Goal: Information Seeking & Learning: Compare options

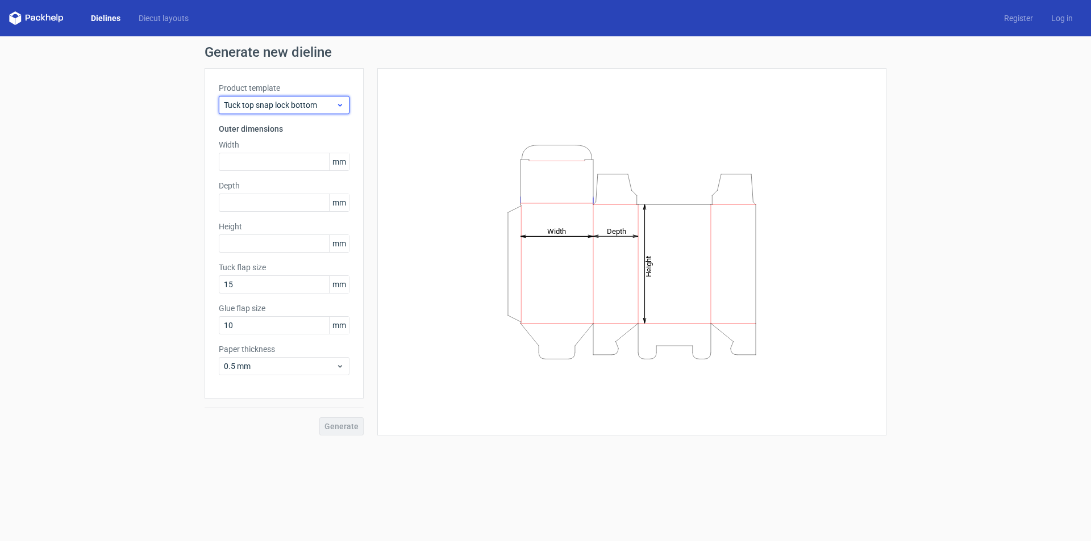
click at [335, 101] on span "Tuck top snap lock bottom" at bounding box center [280, 104] width 112 height 11
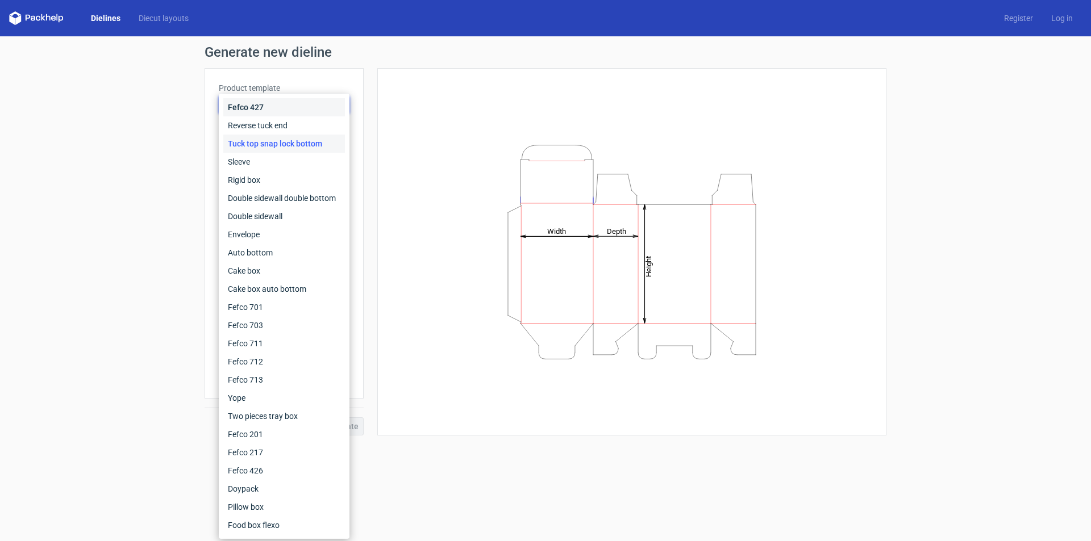
click at [265, 111] on div "Fefco 427" at bounding box center [284, 107] width 122 height 18
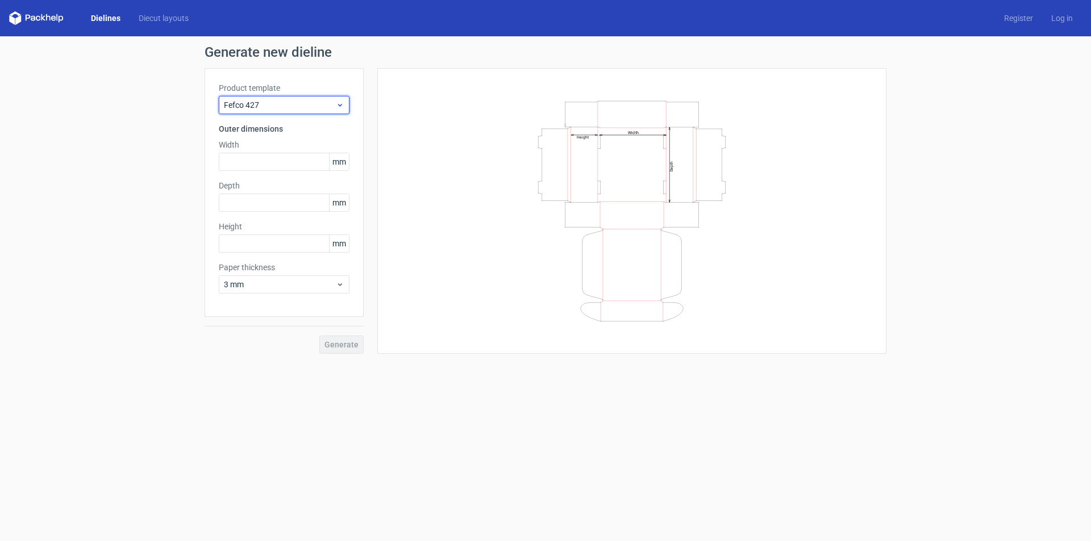
click at [335, 105] on span "Fefco 427" at bounding box center [280, 104] width 112 height 11
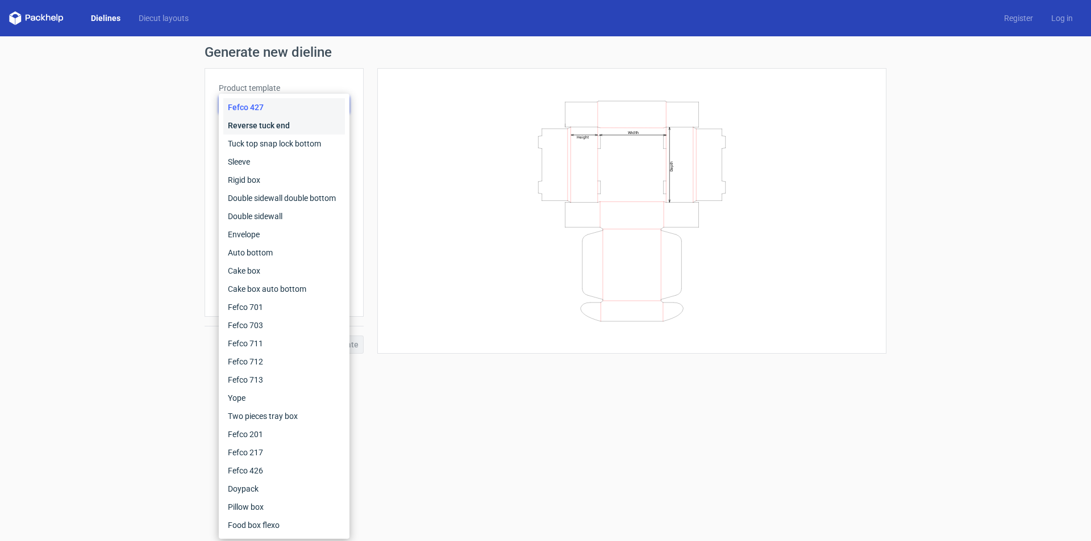
click at [287, 130] on div "Reverse tuck end" at bounding box center [284, 125] width 122 height 18
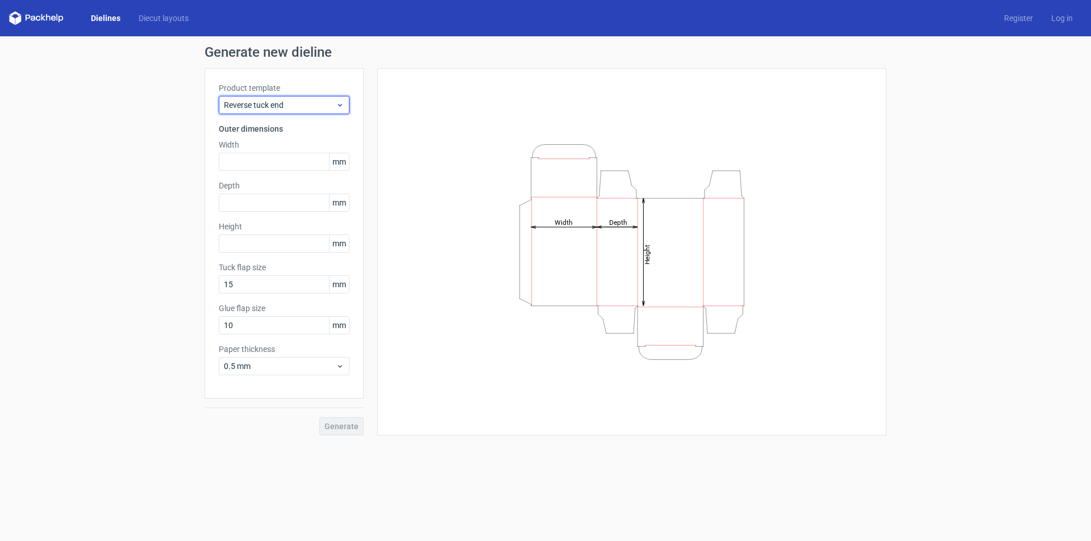
click at [333, 103] on span "Reverse tuck end" at bounding box center [280, 104] width 112 height 11
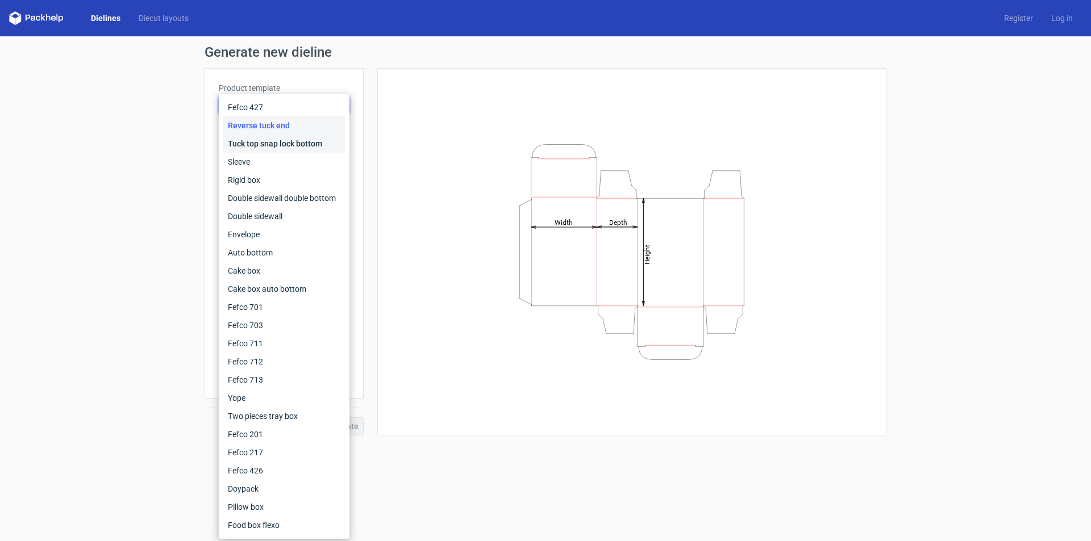
click at [276, 144] on div "Tuck top snap lock bottom" at bounding box center [284, 144] width 122 height 18
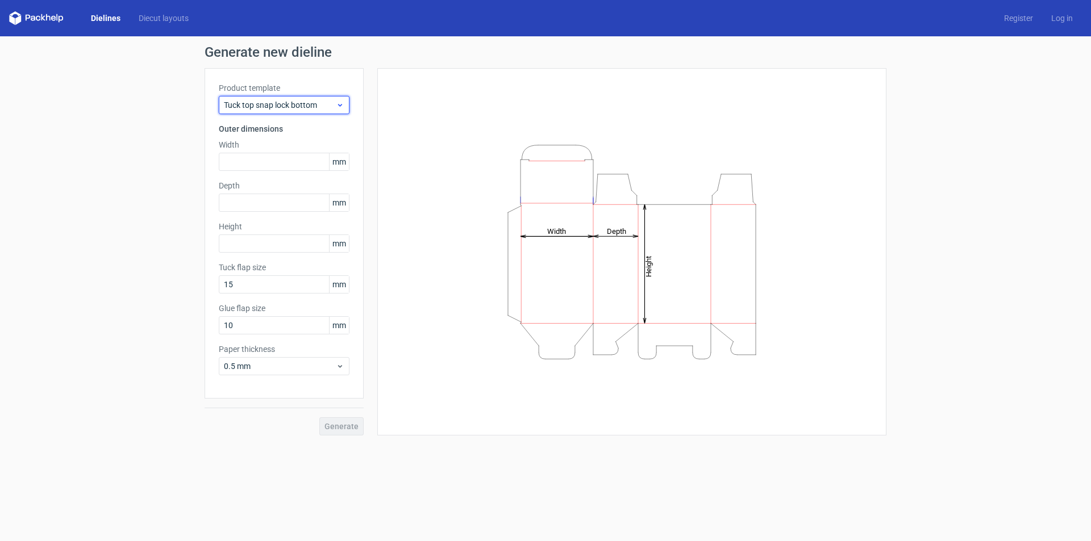
click at [324, 104] on span "Tuck top snap lock bottom" at bounding box center [280, 104] width 112 height 11
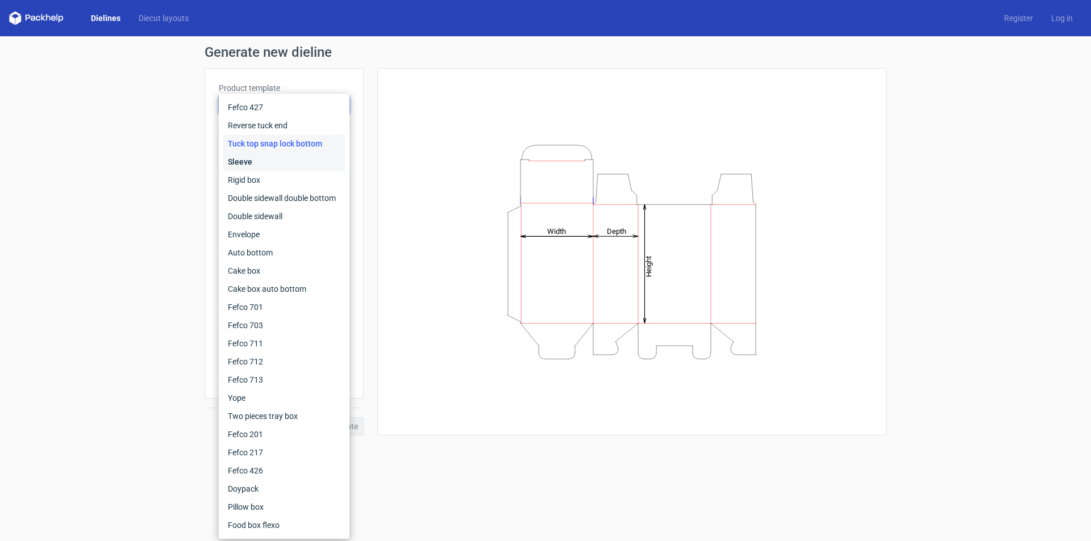
click at [281, 159] on div "Sleeve" at bounding box center [284, 162] width 122 height 18
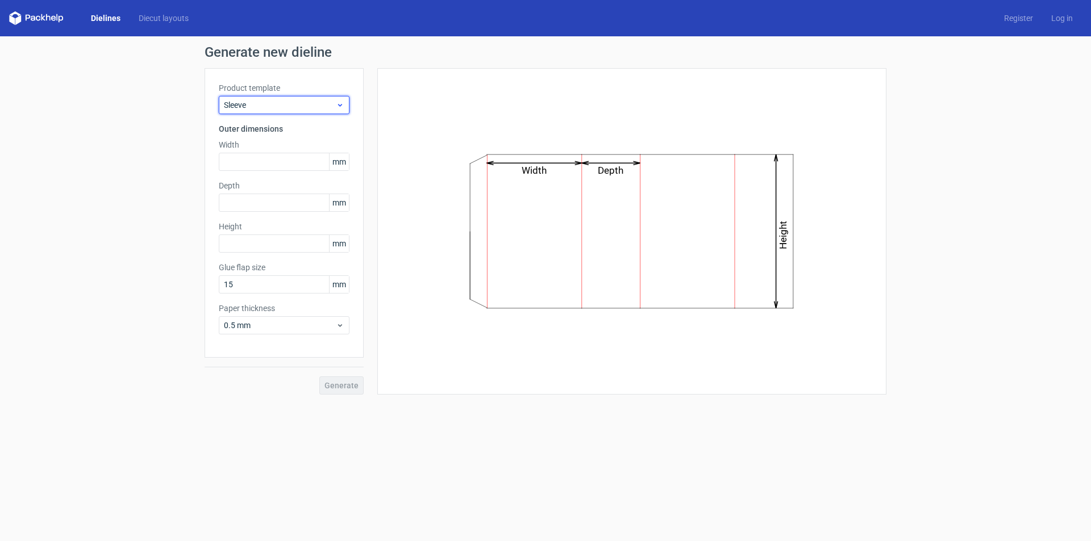
click at [327, 102] on span "Sleeve" at bounding box center [280, 104] width 112 height 11
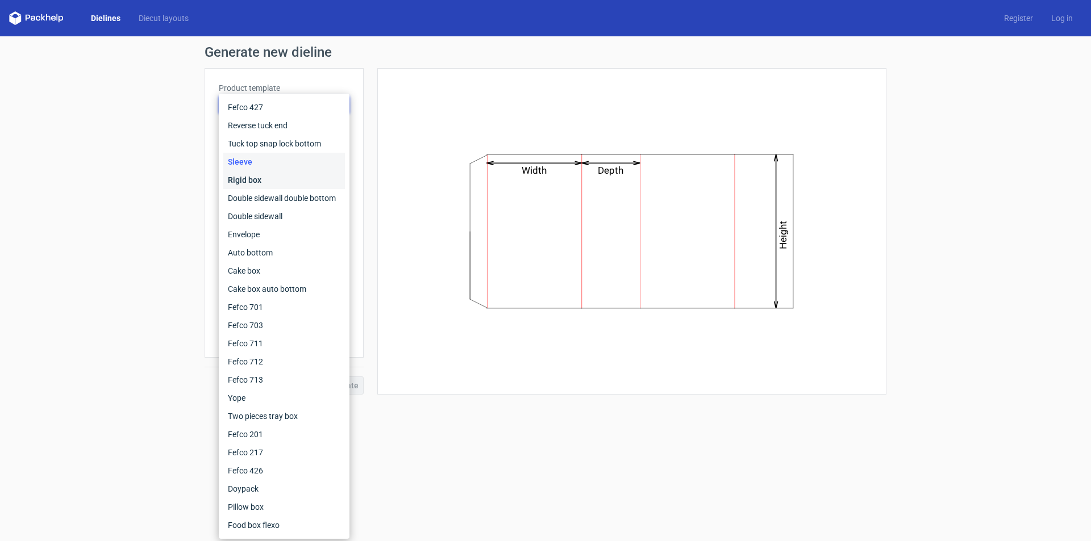
click at [285, 180] on div "Rigid box" at bounding box center [284, 180] width 122 height 18
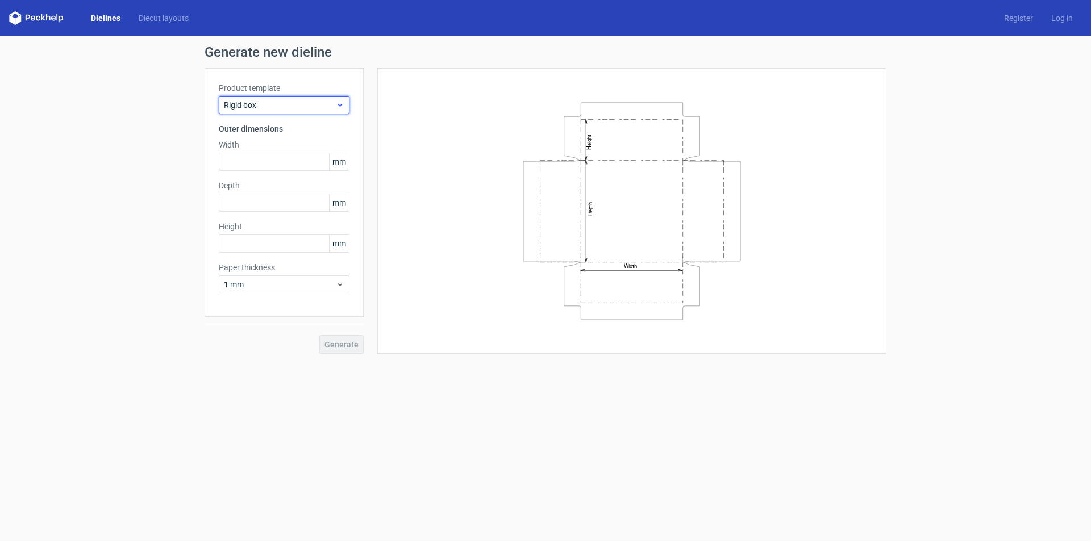
click at [327, 96] on div "Rigid box" at bounding box center [284, 105] width 131 height 18
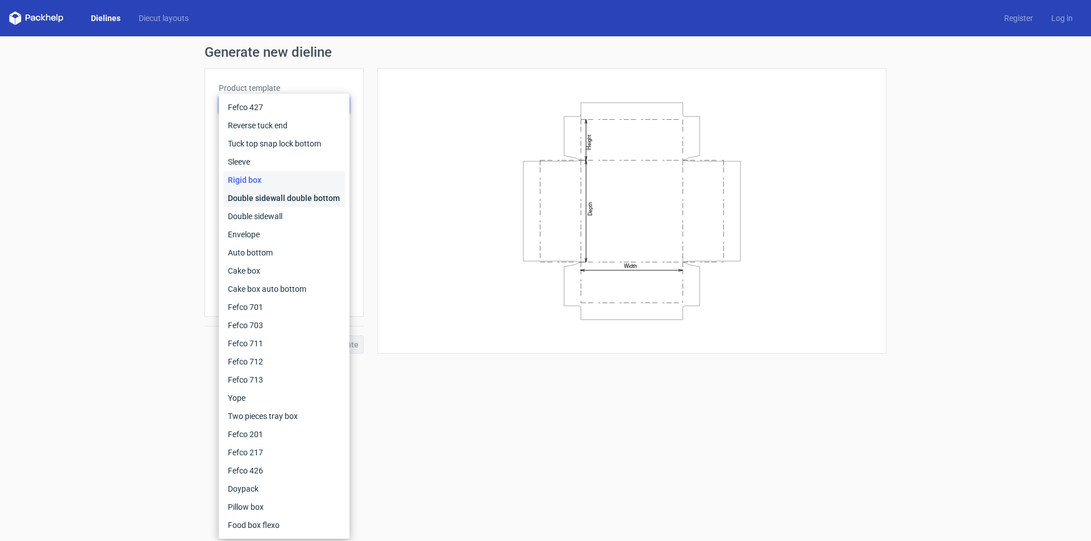
click at [291, 198] on div "Double sidewall double bottom" at bounding box center [284, 198] width 122 height 18
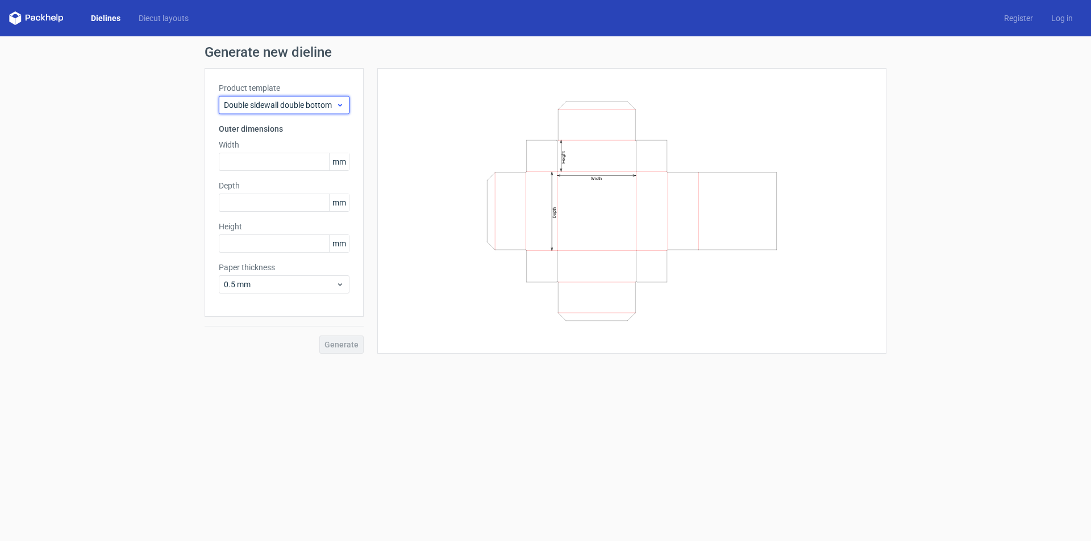
click at [338, 99] on div "Double sidewall double bottom" at bounding box center [284, 105] width 131 height 18
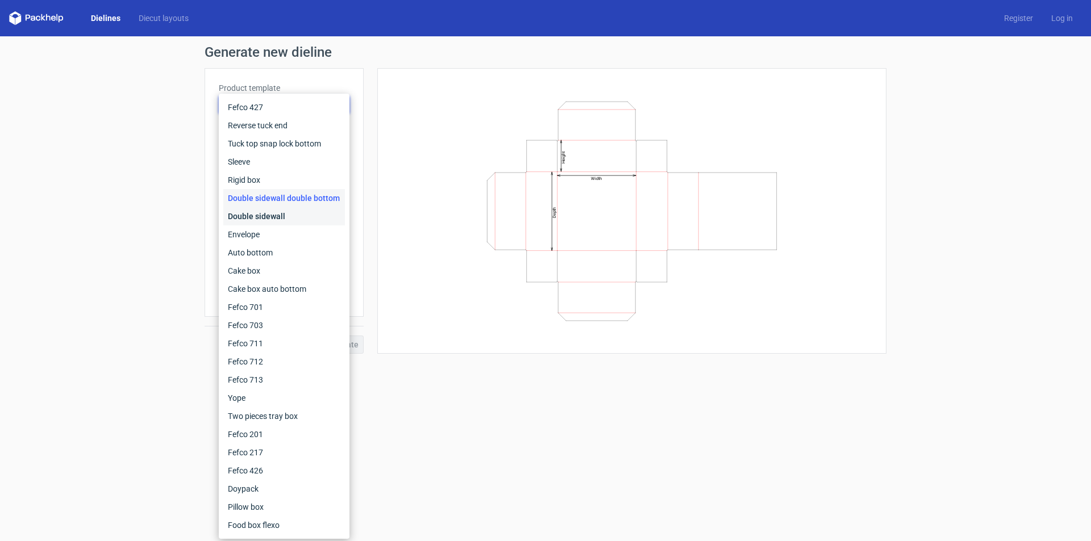
click at [282, 218] on div "Double sidewall" at bounding box center [284, 216] width 122 height 18
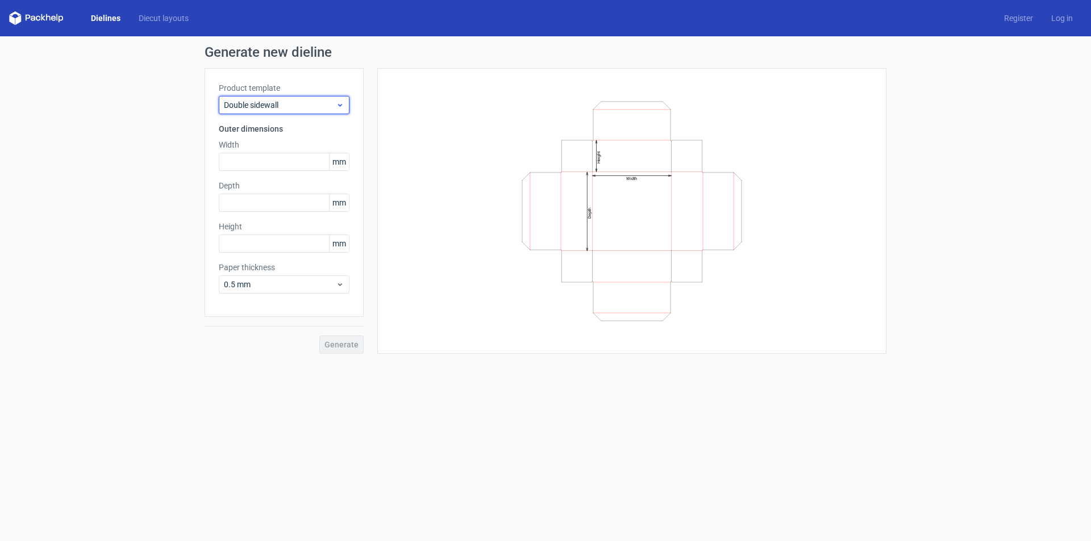
click at [322, 112] on div "Double sidewall" at bounding box center [284, 105] width 131 height 18
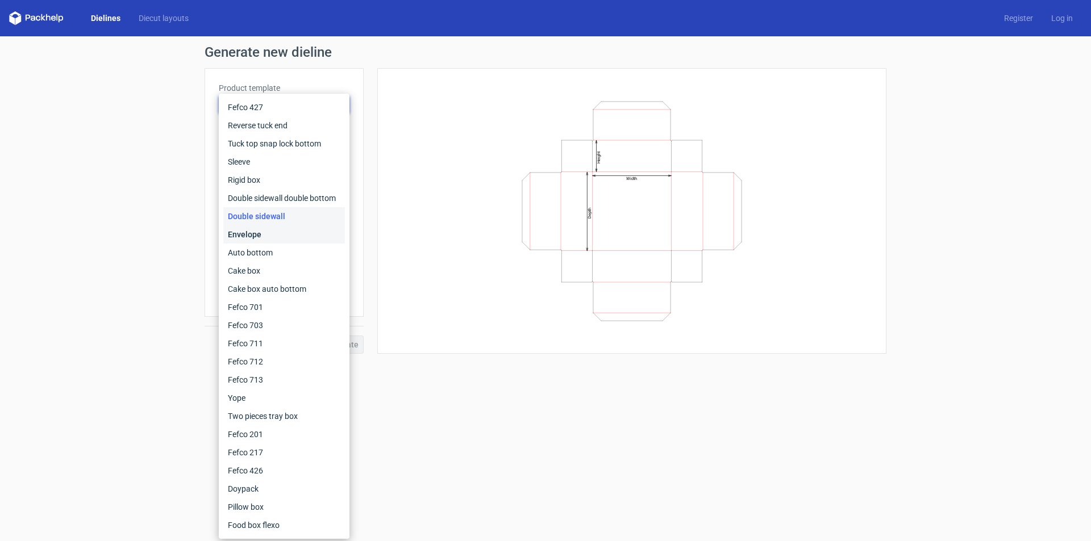
click at [290, 235] on div "Envelope" at bounding box center [284, 235] width 122 height 18
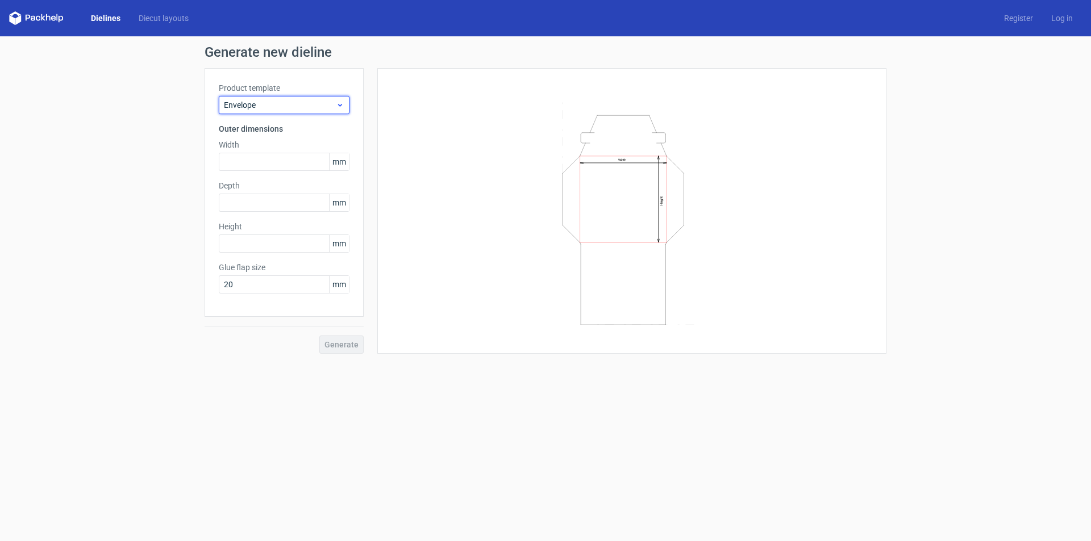
click at [339, 107] on icon at bounding box center [340, 105] width 9 height 9
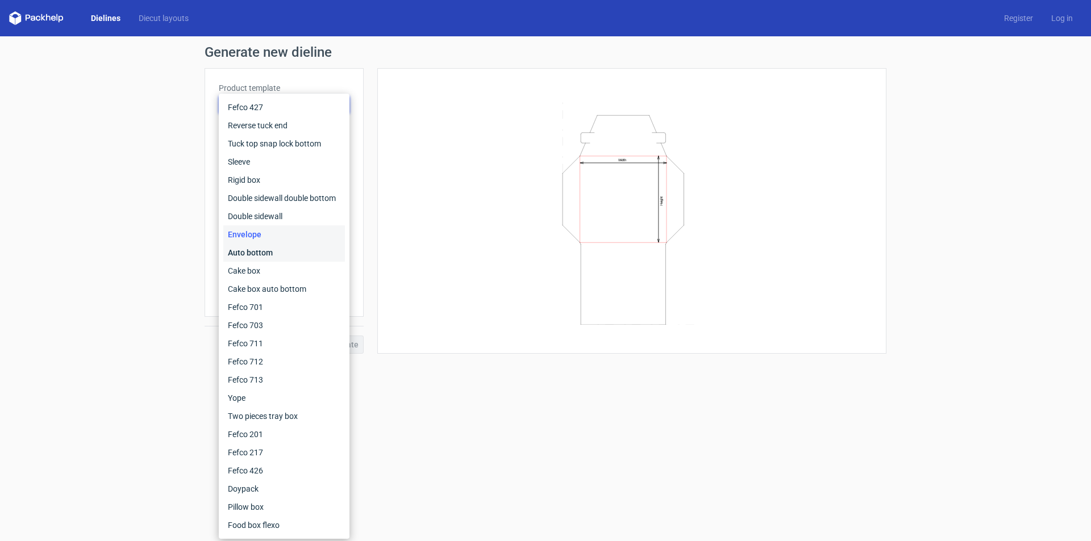
click at [297, 252] on div "Auto bottom" at bounding box center [284, 253] width 122 height 18
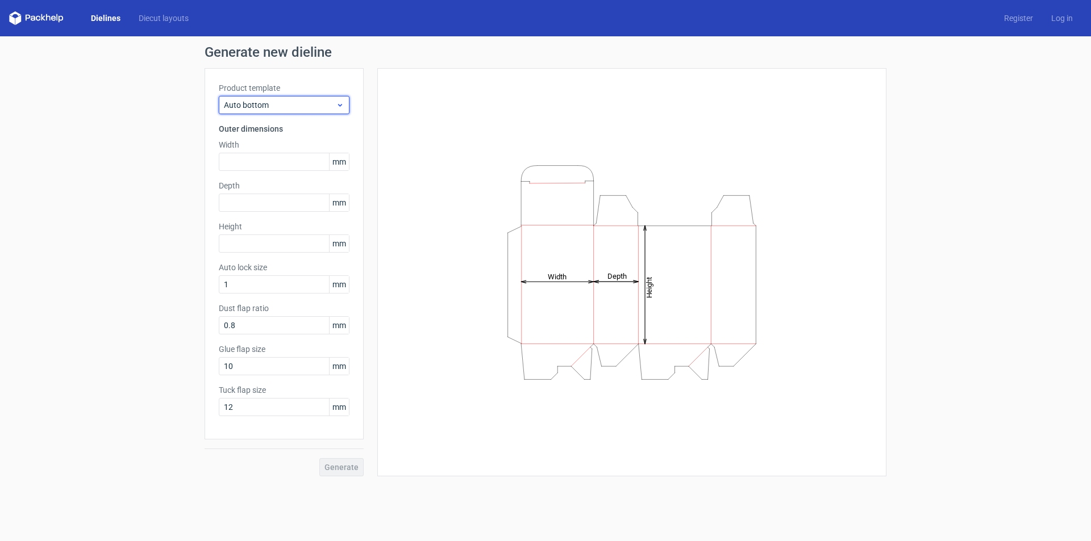
click at [340, 106] on use at bounding box center [340, 105] width 4 height 3
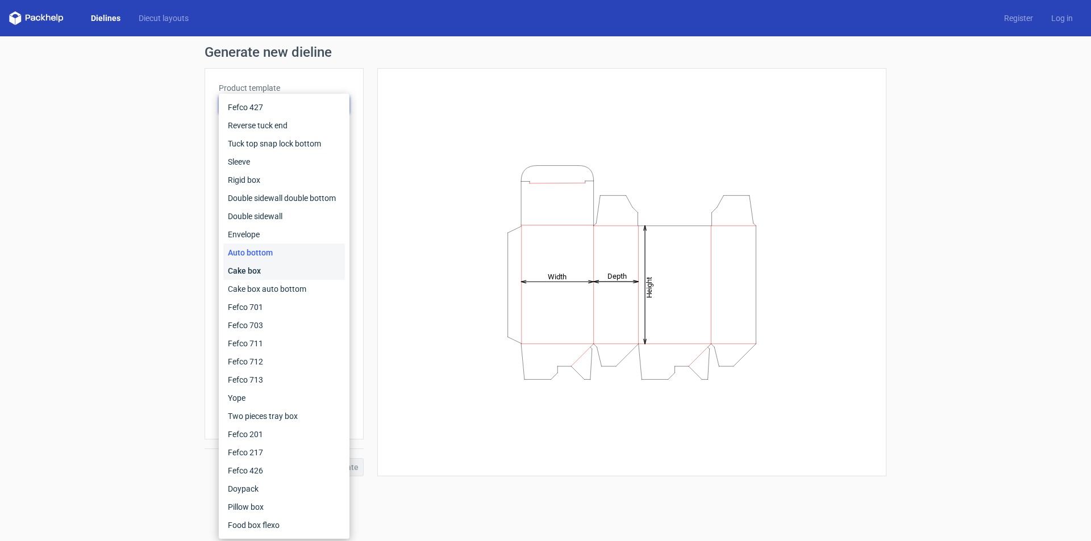
click at [254, 272] on div "Cake box" at bounding box center [284, 271] width 122 height 18
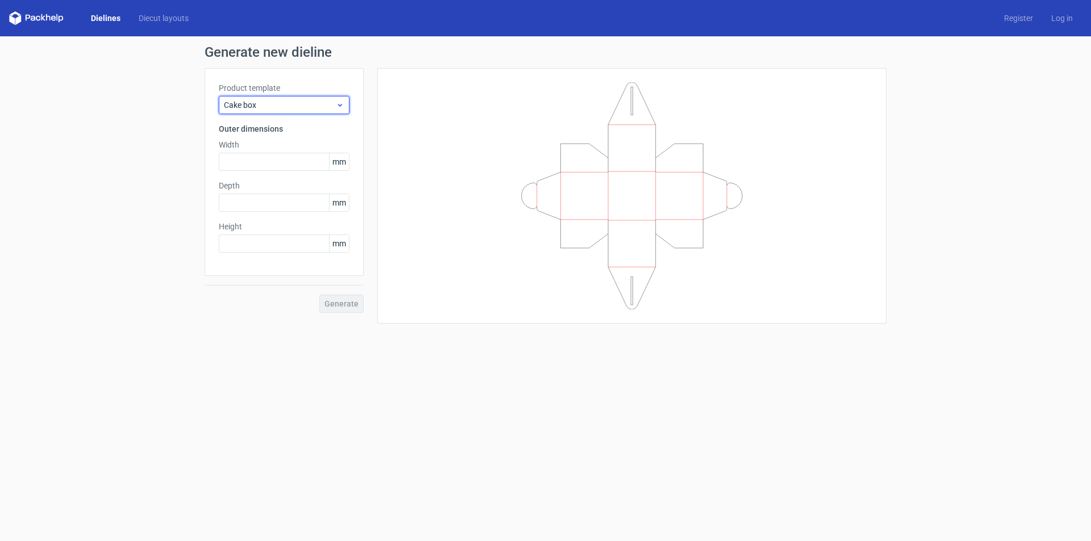
click at [340, 105] on icon at bounding box center [340, 105] width 9 height 9
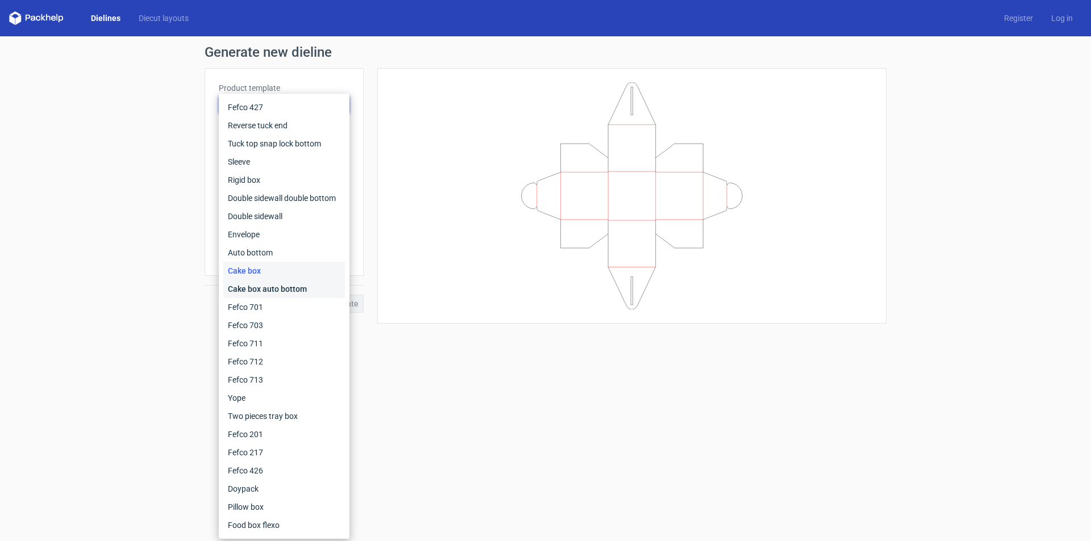
click at [256, 288] on div "Cake box auto bottom" at bounding box center [284, 289] width 122 height 18
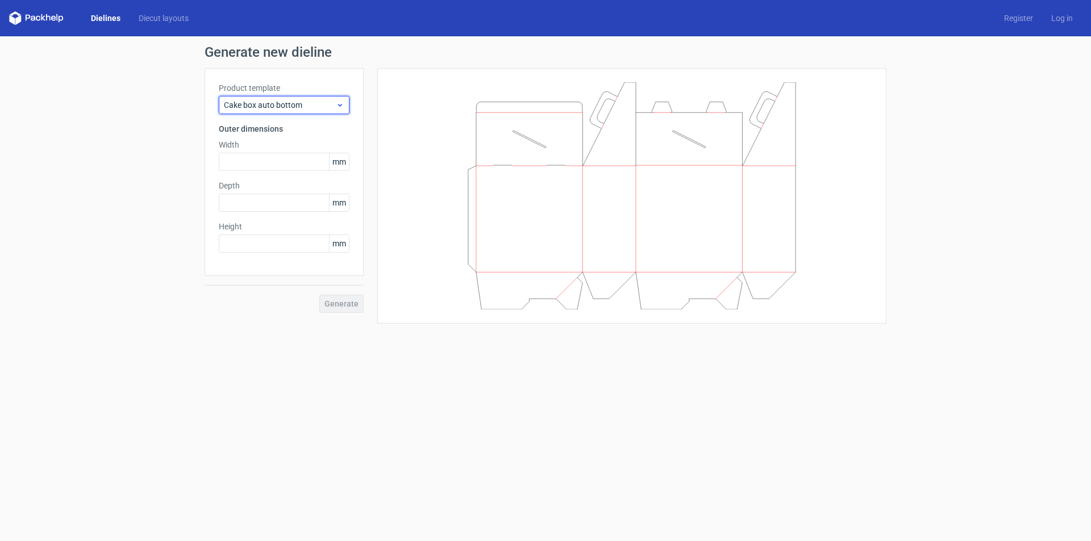
click at [344, 97] on div "Cake box auto bottom" at bounding box center [284, 105] width 131 height 18
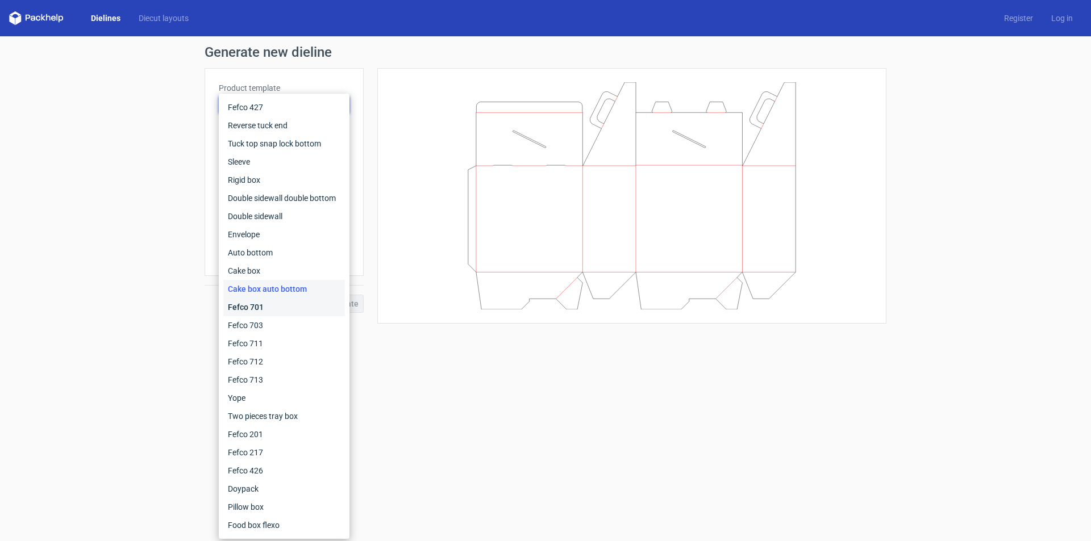
click at [273, 302] on div "Fefco 701" at bounding box center [284, 307] width 122 height 18
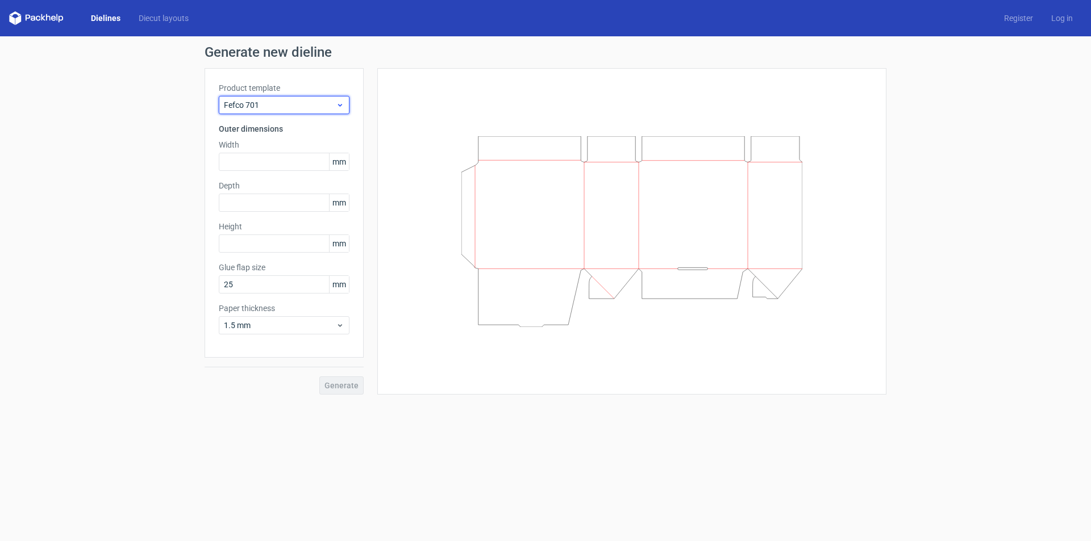
click at [337, 101] on icon at bounding box center [340, 105] width 9 height 9
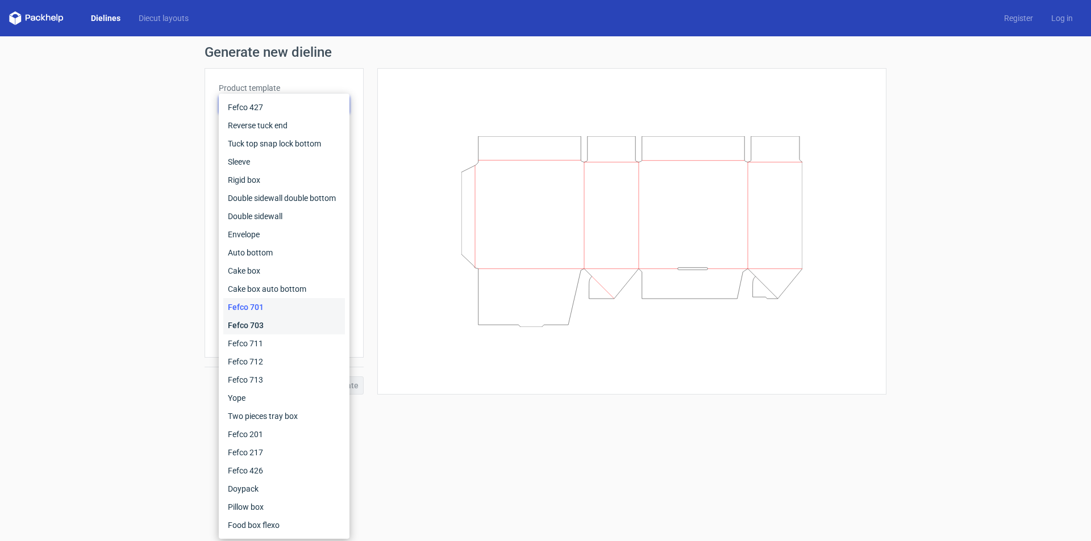
click at [259, 318] on div "Fefco 703" at bounding box center [284, 325] width 122 height 18
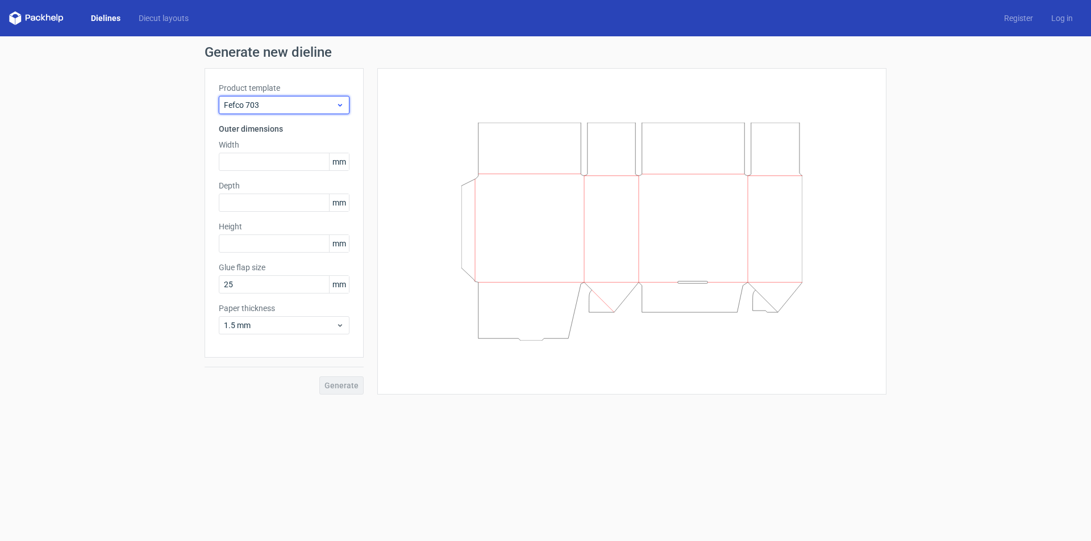
click at [335, 104] on span "Fefco 703" at bounding box center [280, 104] width 112 height 11
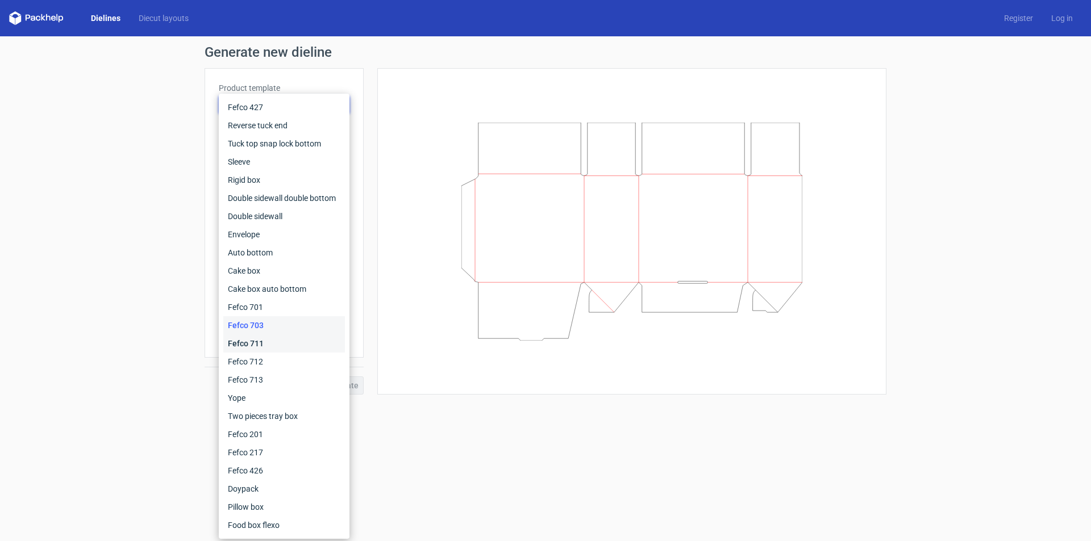
click at [278, 344] on div "Fefco 711" at bounding box center [284, 344] width 122 height 18
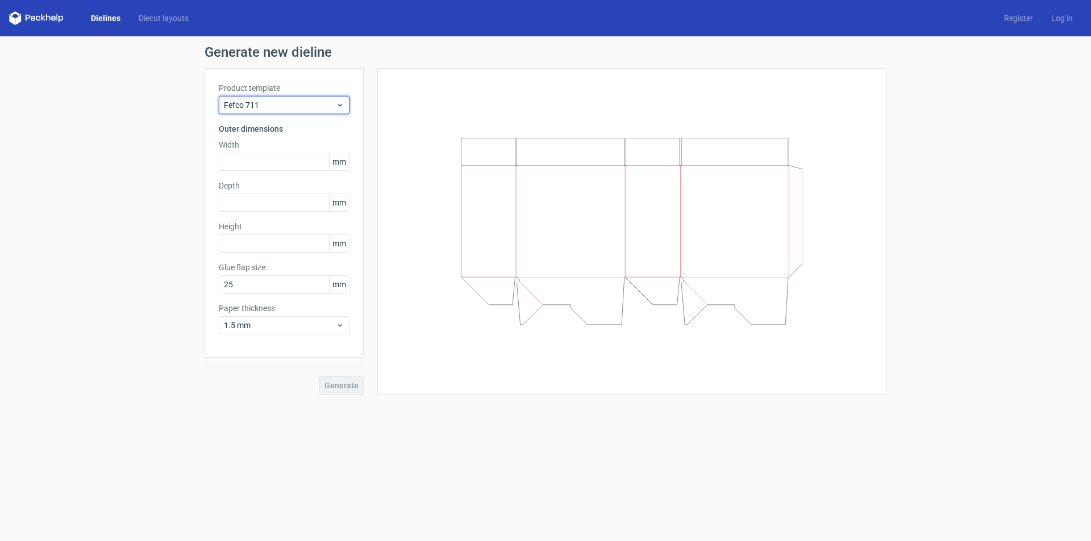
click at [335, 102] on span "Fefco 711" at bounding box center [280, 104] width 112 height 11
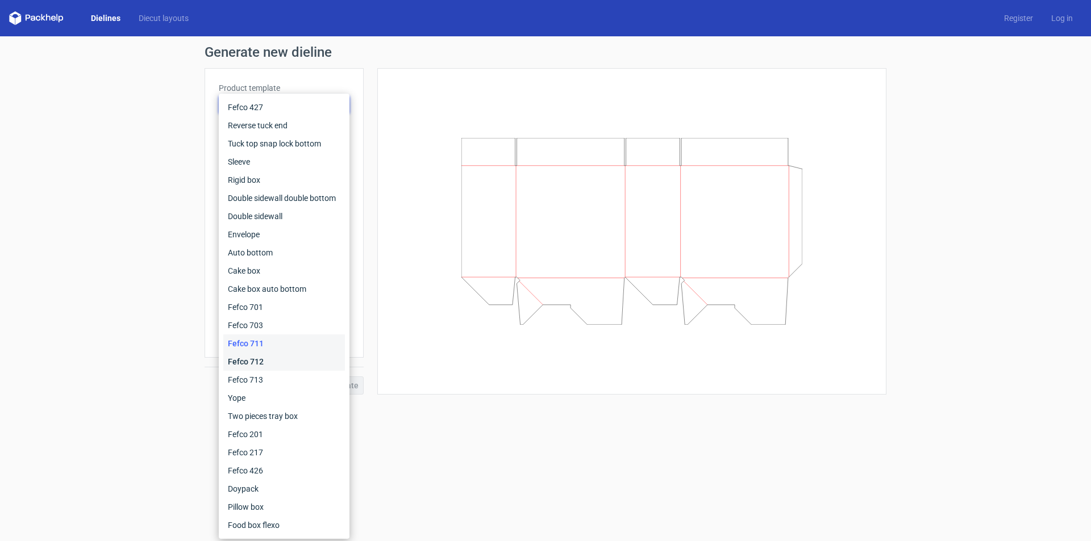
click at [265, 358] on div "Fefco 712" at bounding box center [284, 362] width 122 height 18
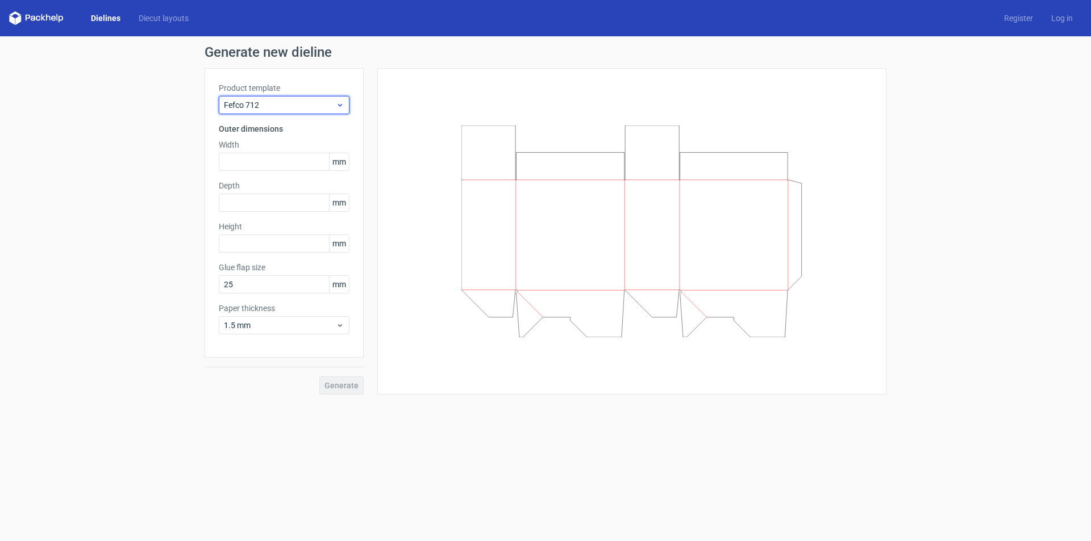
click at [322, 103] on span "Fefco 712" at bounding box center [280, 104] width 112 height 11
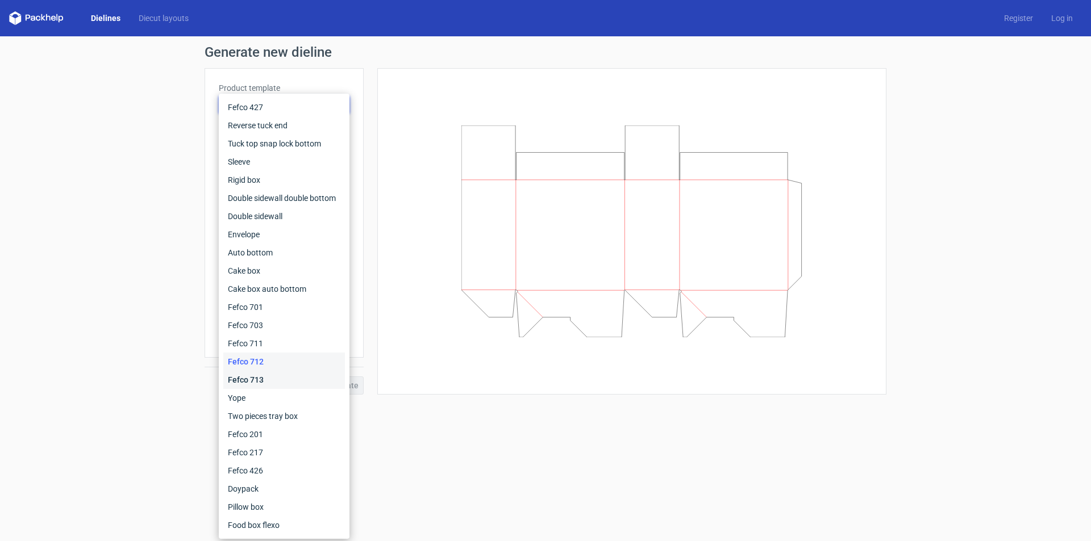
click at [251, 371] on div "Fefco 713" at bounding box center [284, 380] width 122 height 18
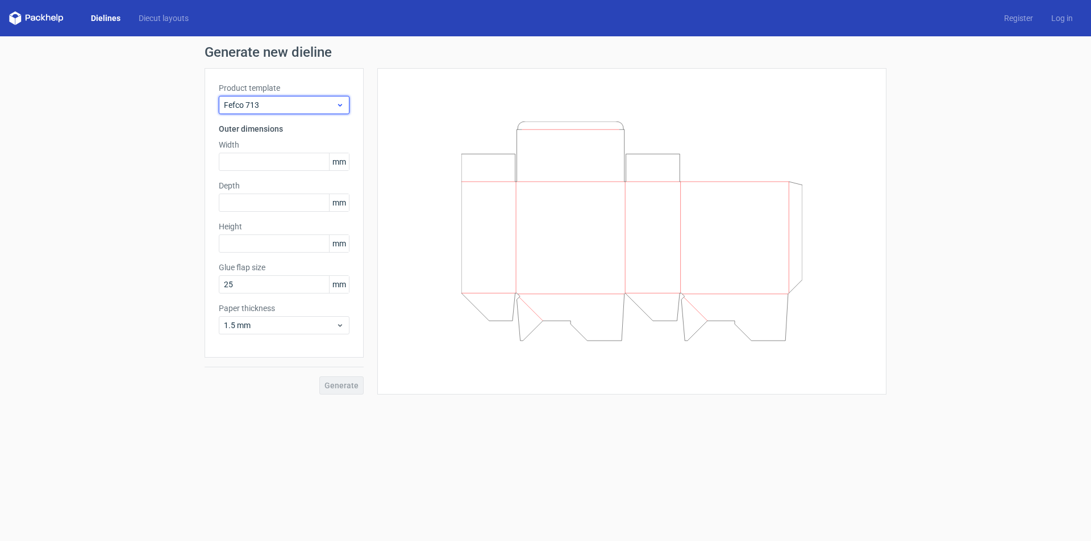
click at [324, 107] on span "Fefco 713" at bounding box center [280, 104] width 112 height 11
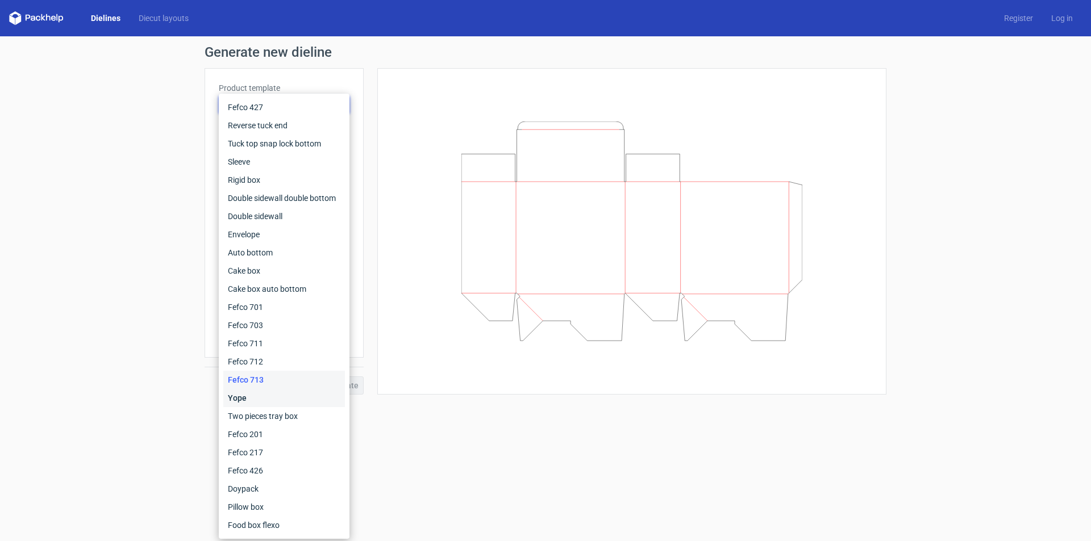
click at [270, 403] on div "Yope" at bounding box center [284, 398] width 122 height 18
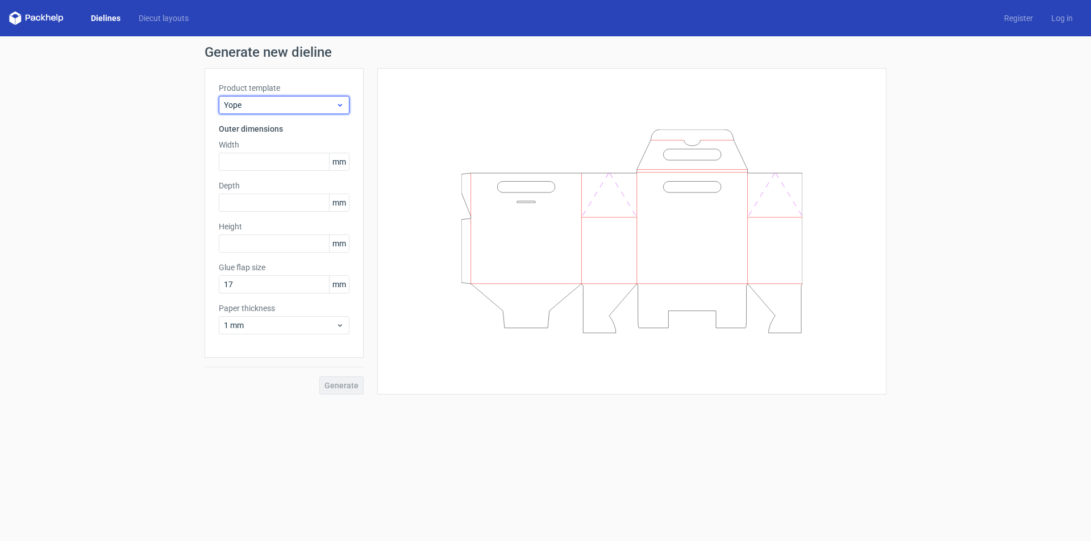
click at [336, 101] on icon at bounding box center [340, 105] width 9 height 9
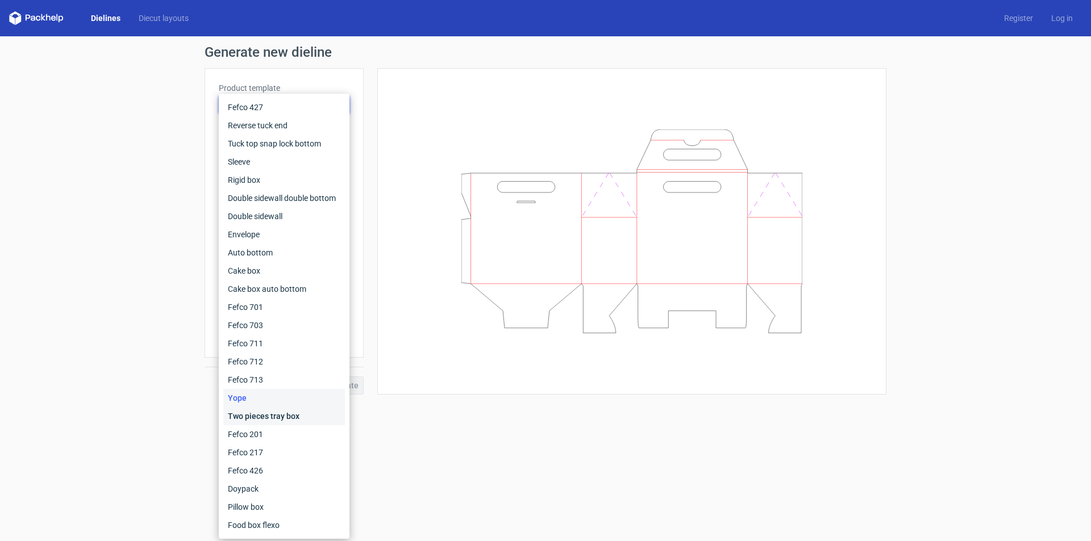
click at [270, 414] on div "Two pieces tray box" at bounding box center [284, 416] width 122 height 18
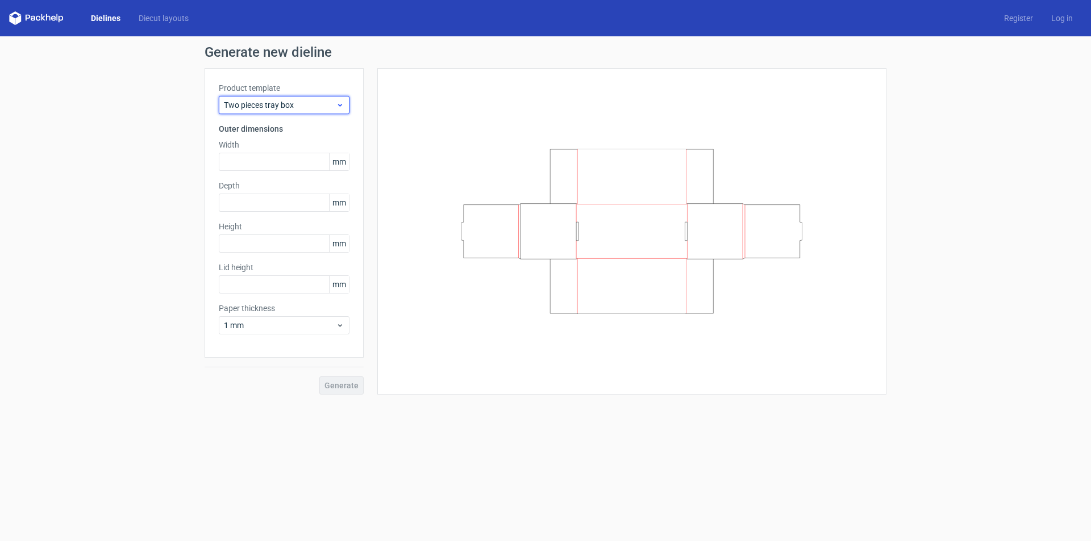
click at [331, 106] on span "Two pieces tray box" at bounding box center [280, 104] width 112 height 11
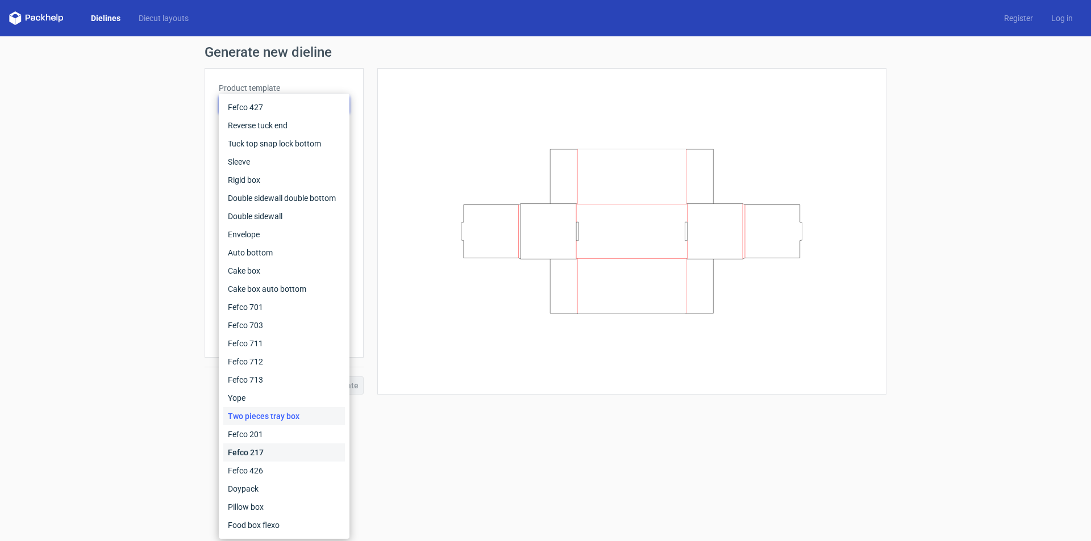
click at [268, 444] on div "Fefco 217" at bounding box center [284, 453] width 122 height 18
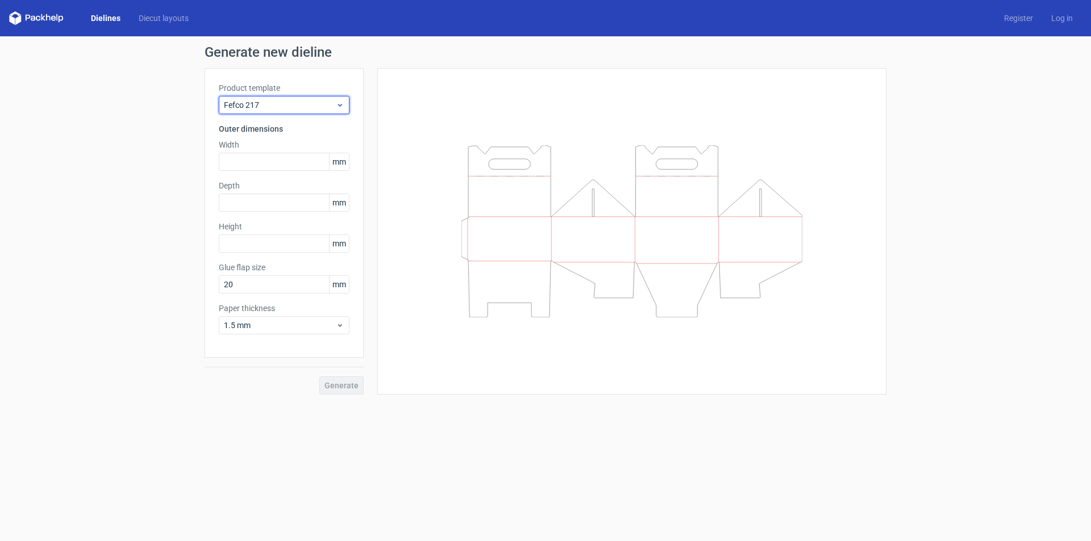
click at [345, 105] on div "Fefco 217" at bounding box center [284, 105] width 131 height 18
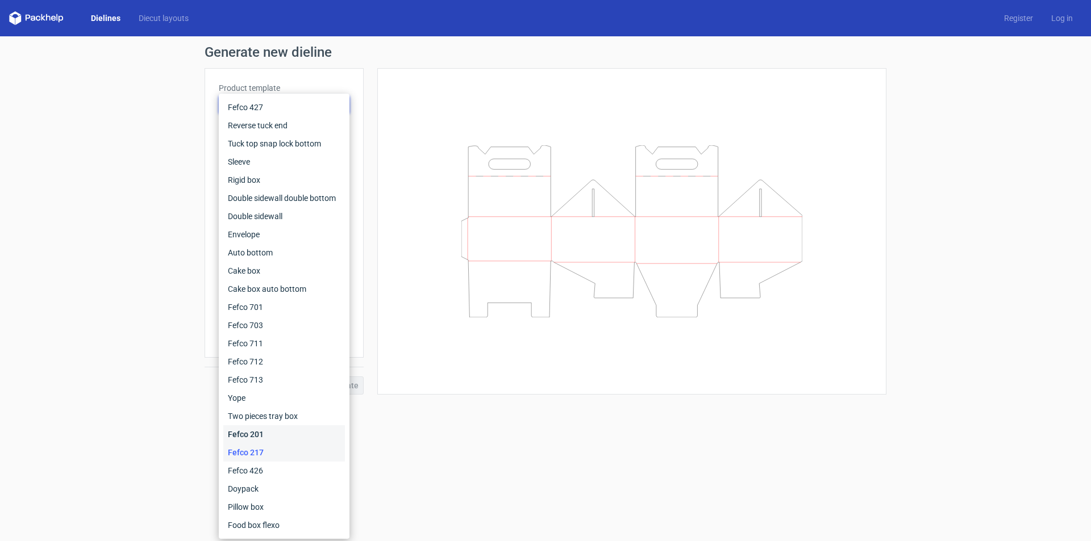
click at [266, 435] on div "Fefco 201" at bounding box center [284, 434] width 122 height 18
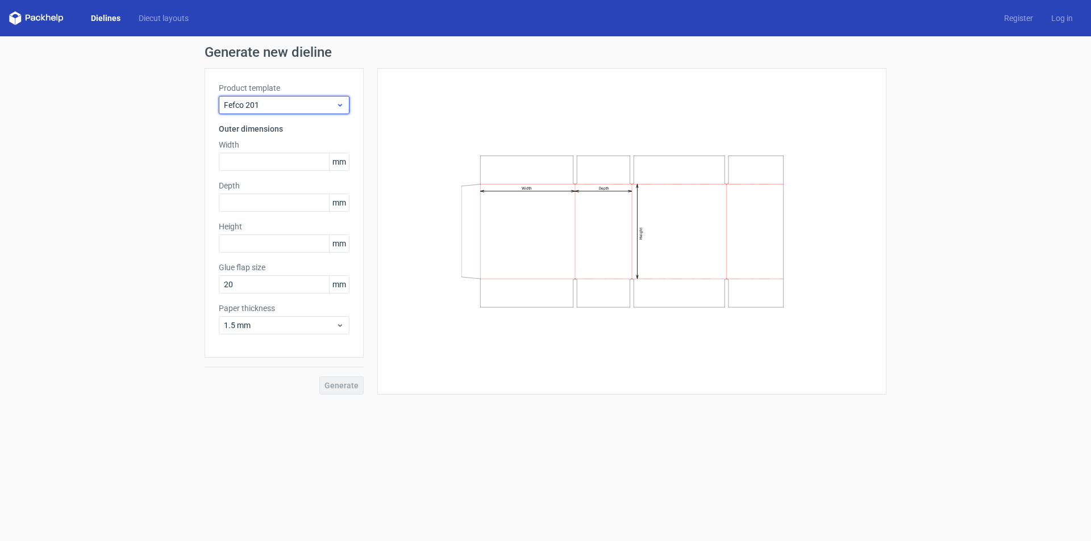
click at [331, 103] on span "Fefco 201" at bounding box center [280, 104] width 112 height 11
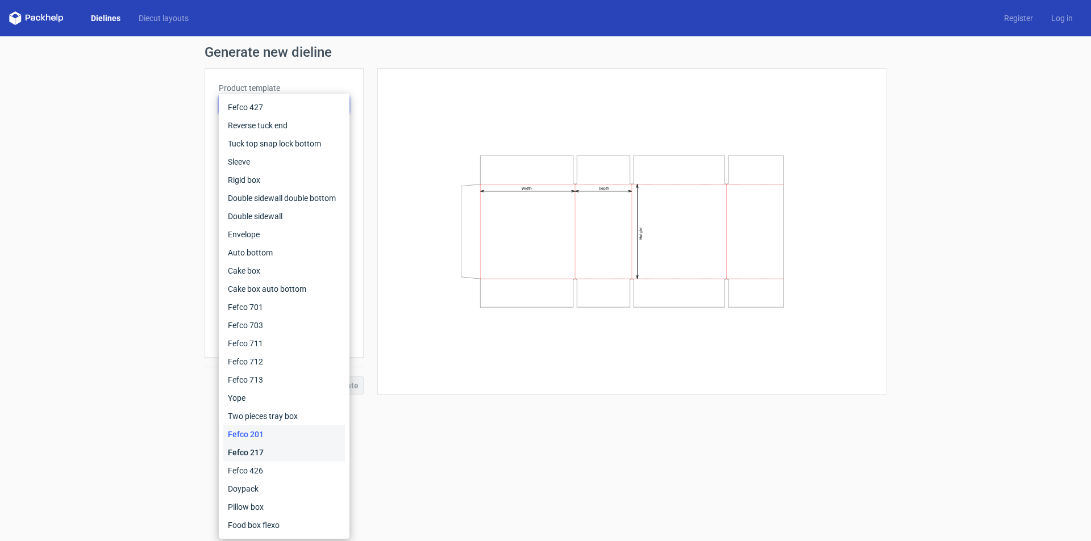
click at [261, 448] on div "Fefco 217" at bounding box center [284, 453] width 122 height 18
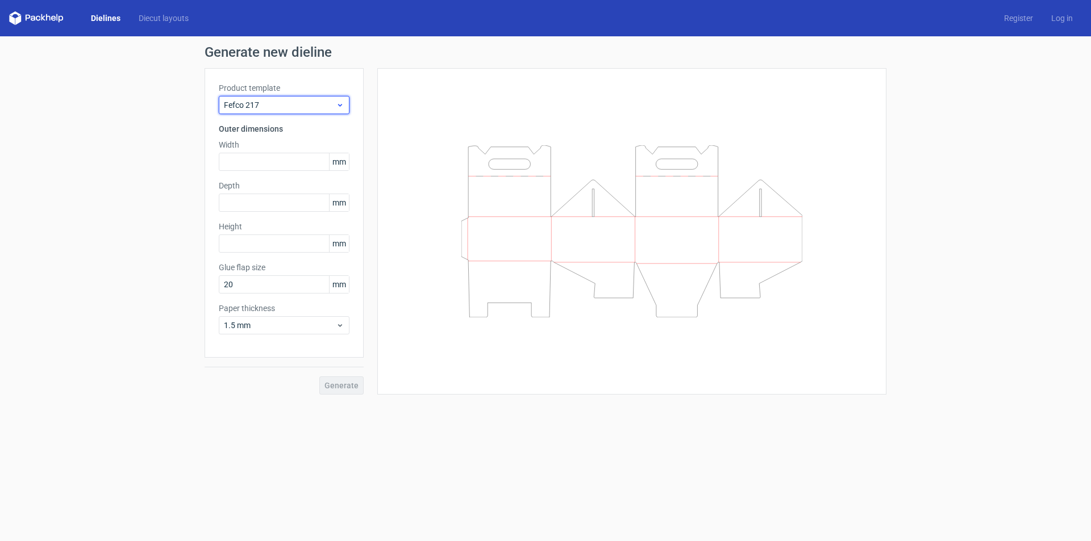
click at [336, 108] on icon at bounding box center [340, 105] width 9 height 9
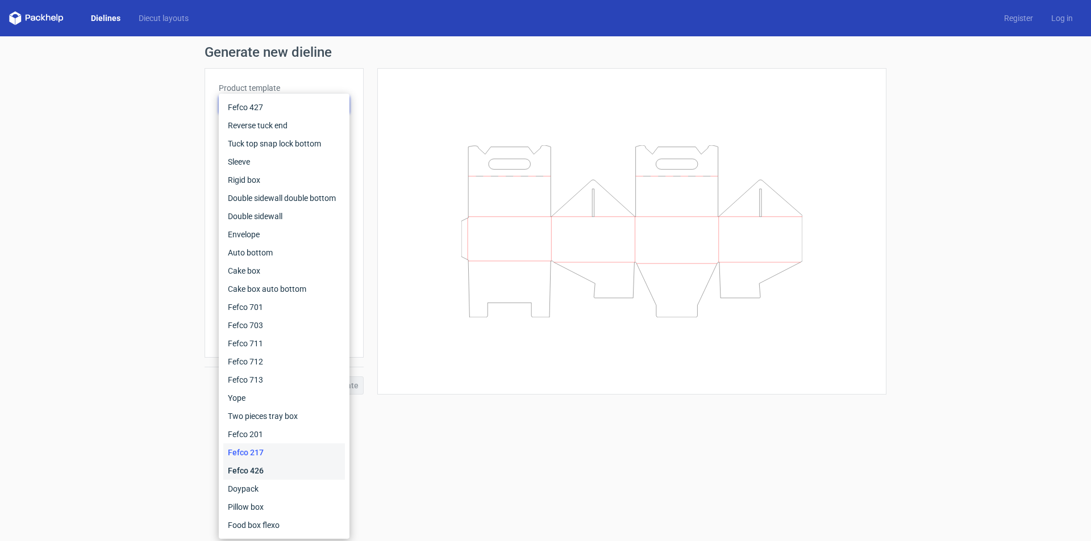
click at [269, 473] on div "Fefco 426" at bounding box center [284, 471] width 122 height 18
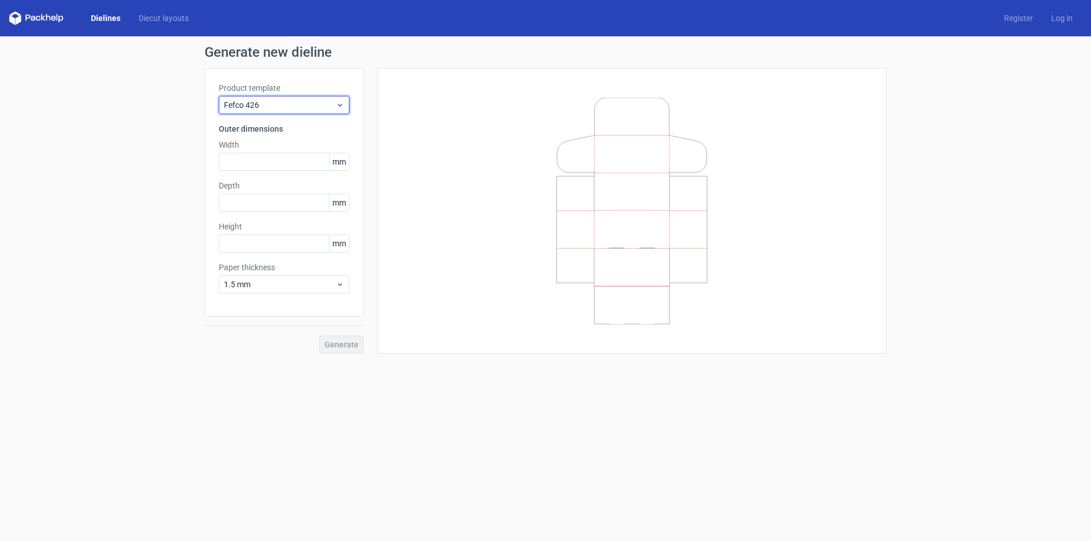
click at [322, 109] on span "Fefco 426" at bounding box center [280, 104] width 112 height 11
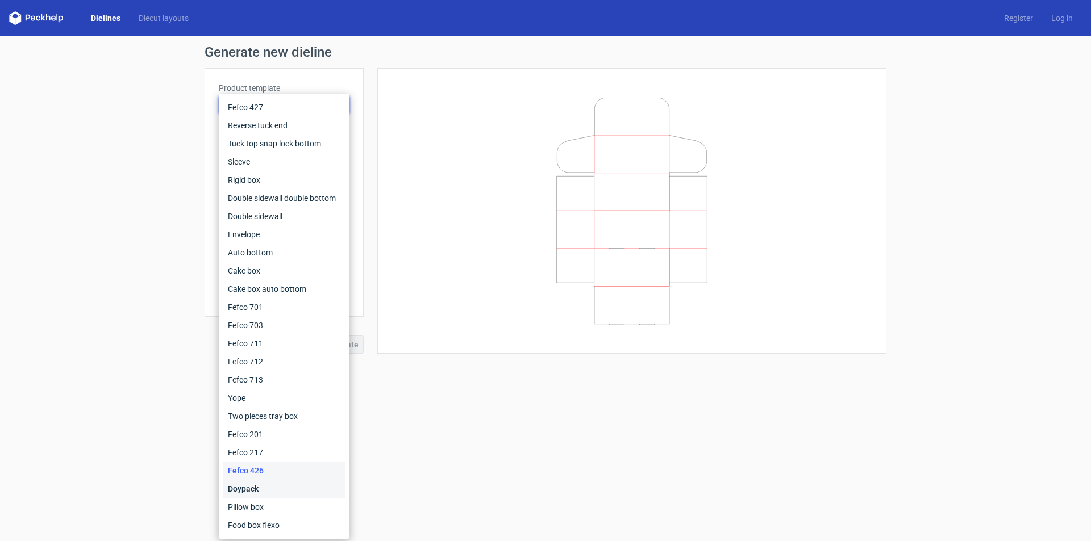
click at [267, 486] on div "Doypack" at bounding box center [284, 489] width 122 height 18
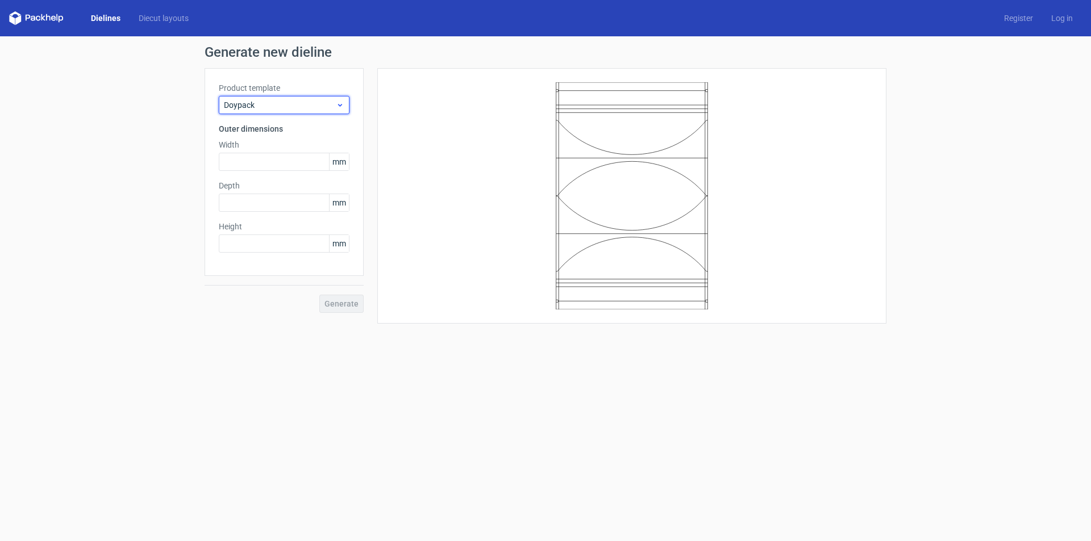
click at [325, 109] on span "Doypack" at bounding box center [280, 104] width 112 height 11
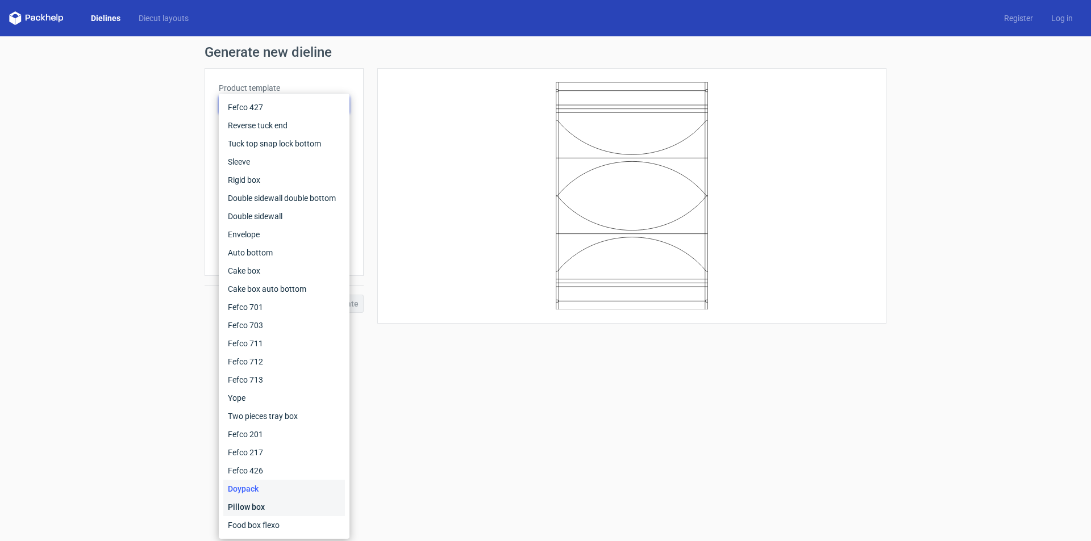
click at [285, 508] on div "Pillow box" at bounding box center [284, 507] width 122 height 18
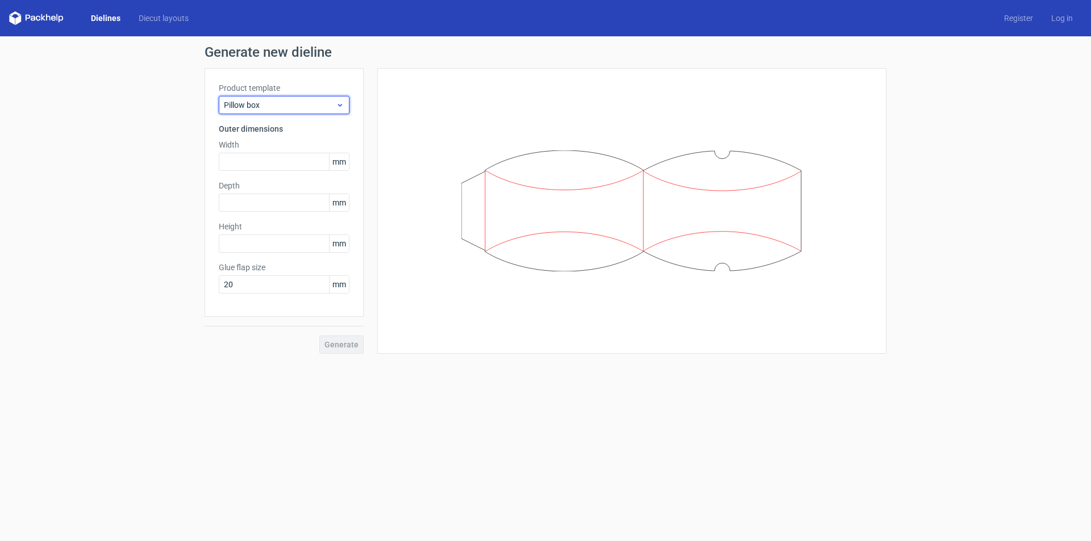
click at [332, 107] on span "Pillow box" at bounding box center [280, 104] width 112 height 11
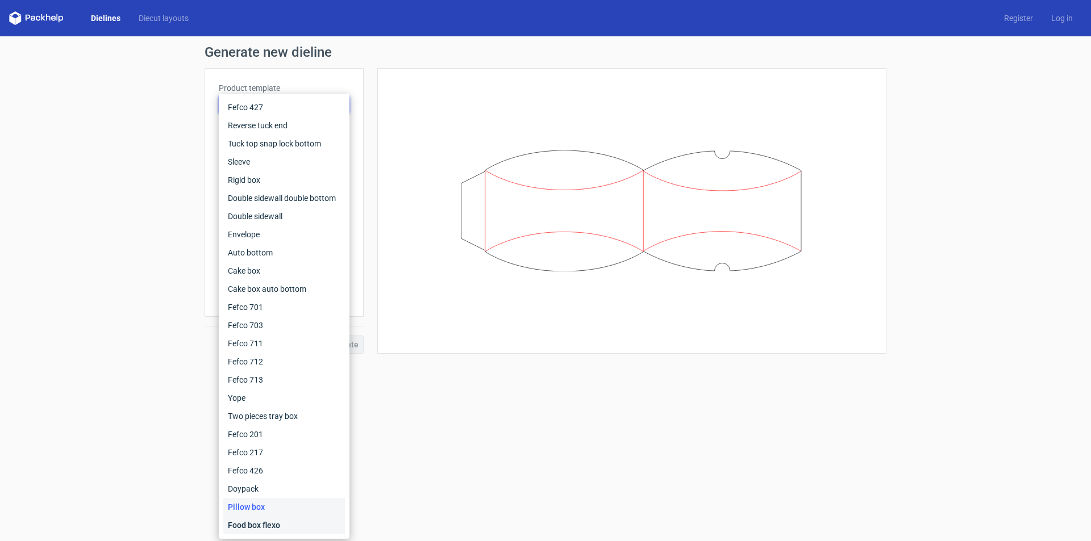
click at [303, 518] on div "Food box flexo" at bounding box center [284, 525] width 122 height 18
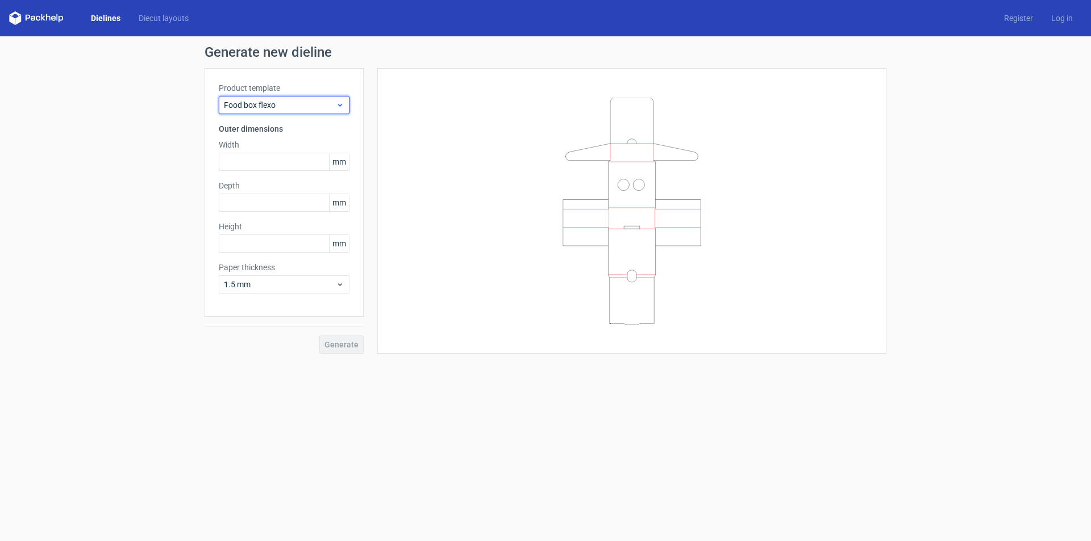
click at [345, 108] on div "Food box flexo" at bounding box center [284, 105] width 131 height 18
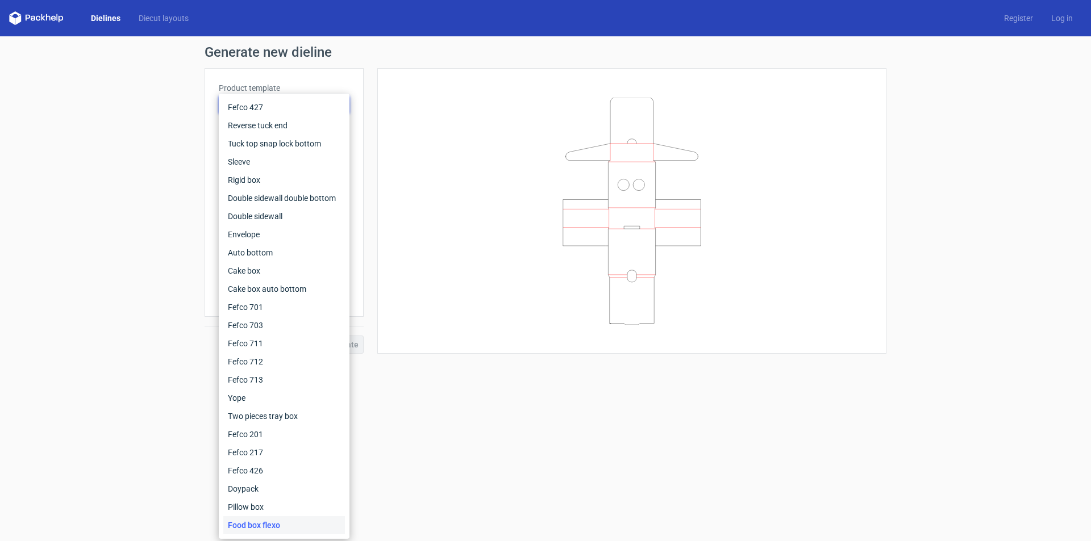
click at [444, 408] on form "Generate new dieline Product template Food box flexo Outer dimensions Width mm …" at bounding box center [545, 288] width 1091 height 505
